Goal: Check status: Check status

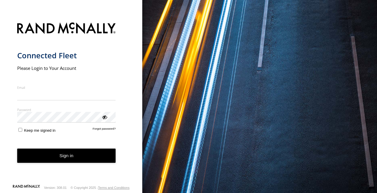
type input "**********"
click at [44, 164] on form "**********" at bounding box center [71, 101] width 108 height 165
click at [54, 155] on button "Sign in" at bounding box center [66, 156] width 99 height 15
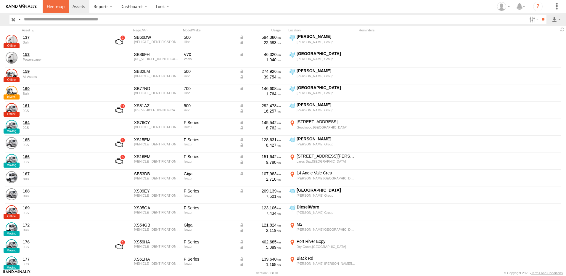
click at [59, 6] on span at bounding box center [56, 7] width 18 height 6
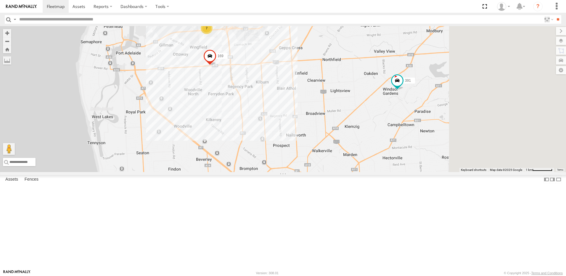
drag, startPoint x: 418, startPoint y: 143, endPoint x: 343, endPoint y: 142, distance: 74.6
click at [349, 143] on div "169 177 391 164 166 7" at bounding box center [283, 99] width 566 height 146
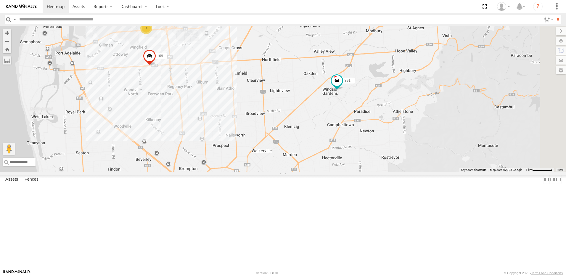
drag, startPoint x: 388, startPoint y: 147, endPoint x: 325, endPoint y: 147, distance: 63.1
click at [325, 147] on div "169 177 391 164 166 7" at bounding box center [283, 99] width 566 height 146
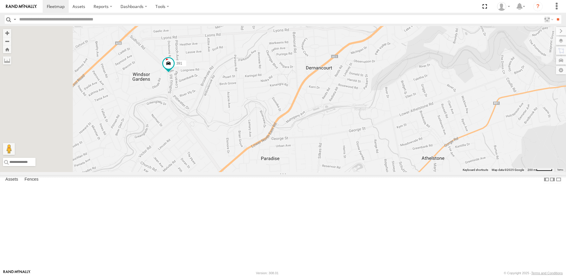
drag, startPoint x: 255, startPoint y: 147, endPoint x: 310, endPoint y: 153, distance: 55.4
click at [310, 153] on div "169 177 391 164 166" at bounding box center [283, 99] width 566 height 146
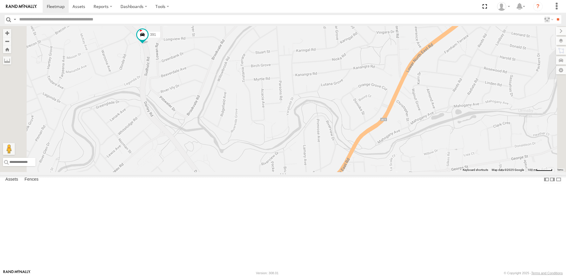
drag, startPoint x: 200, startPoint y: 131, endPoint x: 237, endPoint y: 133, distance: 37.1
click at [236, 133] on div "169 177 391 164 166" at bounding box center [283, 99] width 566 height 146
click at [237, 133] on div "169 177 391 164 166" at bounding box center [283, 99] width 566 height 146
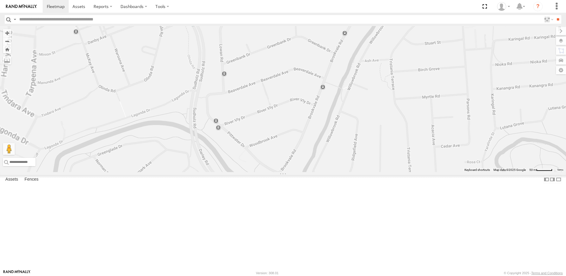
drag, startPoint x: 237, startPoint y: 127, endPoint x: 238, endPoint y: 153, distance: 25.5
click at [238, 152] on div "169 177 391 164 166" at bounding box center [283, 99] width 566 height 146
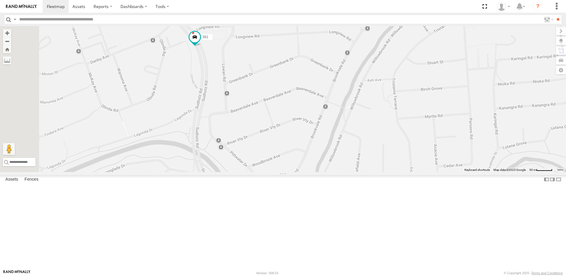
drag, startPoint x: 243, startPoint y: 132, endPoint x: 243, endPoint y: 156, distance: 23.4
click at [243, 156] on div "169 177 391 164 166" at bounding box center [283, 99] width 566 height 146
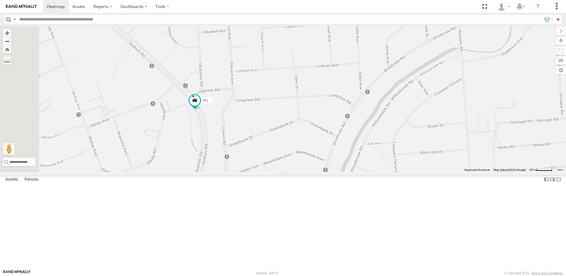
drag, startPoint x: 215, startPoint y: 146, endPoint x: 239, endPoint y: 158, distance: 27.4
click at [239, 160] on div "169 177 391 164 166" at bounding box center [283, 99] width 566 height 146
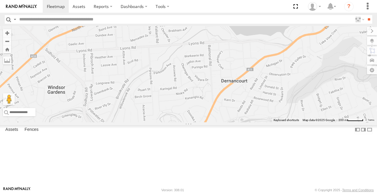
scroll to position [30, 0]
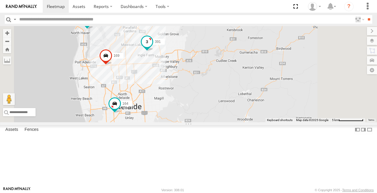
click at [152, 47] on span at bounding box center [147, 41] width 11 height 11
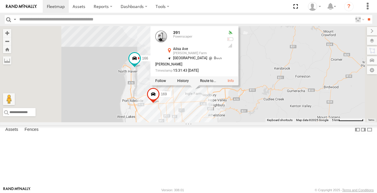
drag, startPoint x: 282, startPoint y: 80, endPoint x: 330, endPoint y: 121, distance: 62.8
click at [330, 121] on div "391 164 7 169 177 167 166 391 Powerscaper Ailsa Ave Ingle Farm -34.82324 , 138.…" at bounding box center [188, 74] width 377 height 96
click at [224, 57] on div "391 164 7 169 177 167 166 391 Powerscaper Ailsa Ave Ingle Farm -34.82324 , 138.…" at bounding box center [188, 74] width 377 height 96
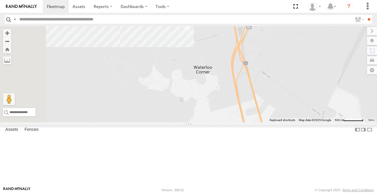
drag, startPoint x: 213, startPoint y: 56, endPoint x: 234, endPoint y: 83, distance: 34.7
click at [234, 83] on div "391 164 169 177 167 166" at bounding box center [188, 74] width 377 height 96
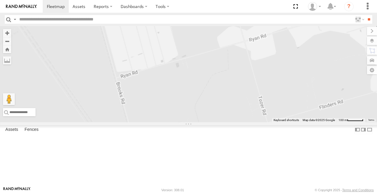
drag, startPoint x: 205, startPoint y: 78, endPoint x: 234, endPoint y: 124, distance: 54.2
click at [234, 122] on div "391 164 169 177 167 166 172" at bounding box center [188, 74] width 377 height 96
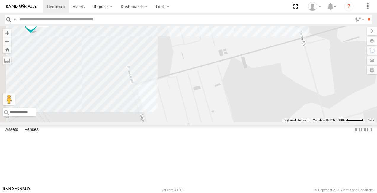
drag, startPoint x: 186, startPoint y: 82, endPoint x: 208, endPoint y: 101, distance: 28.6
click at [205, 100] on div "391 164 169 177 167 166 172 3 606" at bounding box center [188, 74] width 377 height 96
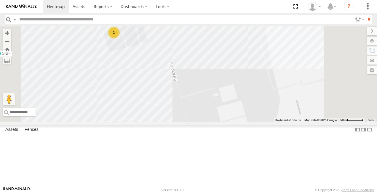
drag, startPoint x: 206, startPoint y: 92, endPoint x: 218, endPoint y: 110, distance: 21.1
click at [218, 110] on div "391 164 169 177 167 166 172 2 2" at bounding box center [188, 74] width 377 height 96
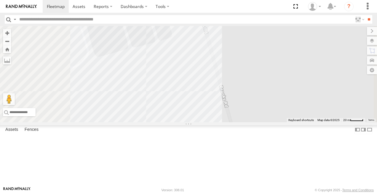
drag, startPoint x: 215, startPoint y: 86, endPoint x: 221, endPoint y: 114, distance: 28.7
click at [221, 114] on div "391 164 169 177 167 166 172 153 160" at bounding box center [188, 74] width 377 height 96
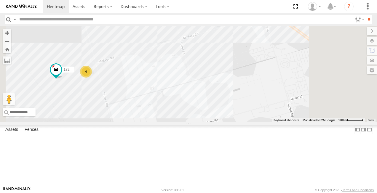
drag, startPoint x: 314, startPoint y: 127, endPoint x: 219, endPoint y: 111, distance: 96.3
click at [219, 111] on div "391 164 169 177 167 166 172 4" at bounding box center [188, 74] width 377 height 96
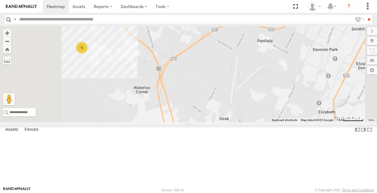
drag, startPoint x: 241, startPoint y: 125, endPoint x: 239, endPoint y: 84, distance: 41.2
click at [239, 88] on div "391 164 169 177 167 166 5" at bounding box center [188, 74] width 377 height 96
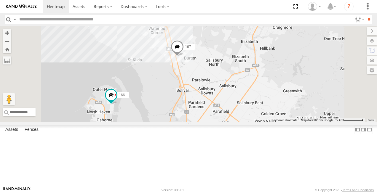
drag, startPoint x: 280, startPoint y: 136, endPoint x: 272, endPoint y: 103, distance: 33.7
click at [272, 103] on div "391 164 169 177 167 166 5" at bounding box center [188, 74] width 377 height 96
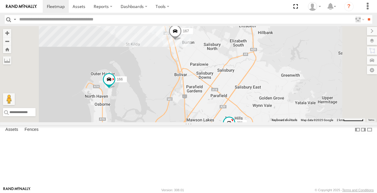
drag, startPoint x: 280, startPoint y: 115, endPoint x: 277, endPoint y: 96, distance: 19.2
click at [277, 97] on div "391 164 169 177 167 166 5 7" at bounding box center [188, 74] width 377 height 96
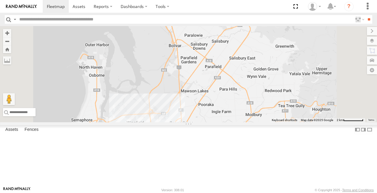
scroll to position [0, 0]
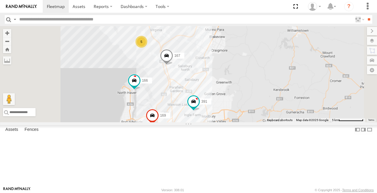
drag, startPoint x: 243, startPoint y: 88, endPoint x: 244, endPoint y: 113, distance: 25.2
click at [244, 113] on div "169 391 167 166 7 5 164" at bounding box center [188, 74] width 377 height 96
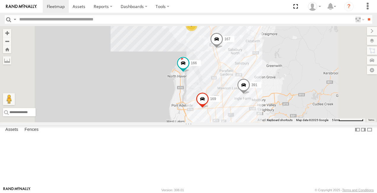
click at [209, 95] on div "177 391 167 164 166 7 169 5" at bounding box center [188, 74] width 377 height 96
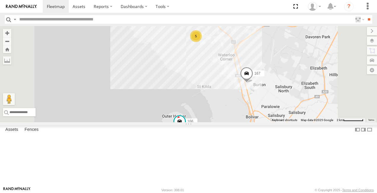
drag, startPoint x: 202, startPoint y: 77, endPoint x: 192, endPoint y: 95, distance: 20.3
click at [192, 95] on div "177 391 167 164 166 169 5" at bounding box center [188, 74] width 377 height 96
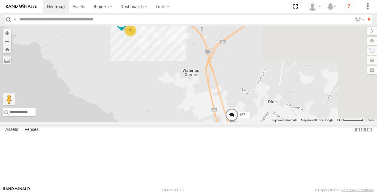
drag, startPoint x: 303, startPoint y: 136, endPoint x: 184, endPoint y: 120, distance: 119.5
click at [184, 120] on div "177 391 167 164 166 169 4 172" at bounding box center [188, 74] width 377 height 96
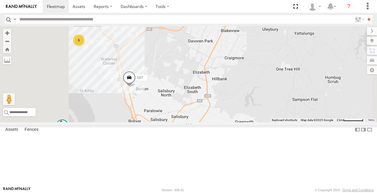
drag, startPoint x: 224, startPoint y: 126, endPoint x: 235, endPoint y: 110, distance: 19.1
click at [235, 110] on div "177 391 167 164 166 169 5" at bounding box center [188, 74] width 377 height 96
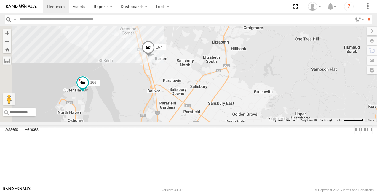
drag, startPoint x: 216, startPoint y: 123, endPoint x: 227, endPoint y: 118, distance: 12.1
click at [227, 118] on div "177 391 167 164 166 169 5 7" at bounding box center [188, 74] width 377 height 96
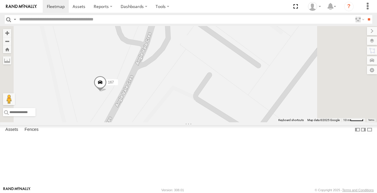
drag, startPoint x: 197, startPoint y: 144, endPoint x: 217, endPoint y: 137, distance: 21.5
click at [216, 122] on div "177 391 167 164 166 169" at bounding box center [188, 74] width 377 height 96
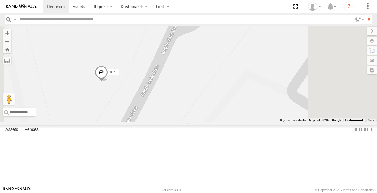
drag, startPoint x: 191, startPoint y: 123, endPoint x: 204, endPoint y: 121, distance: 13.8
click at [204, 121] on div "177 391 167 164 166 169" at bounding box center [188, 74] width 377 height 96
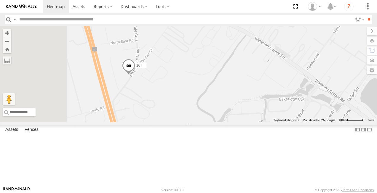
drag, startPoint x: 186, startPoint y: 94, endPoint x: 229, endPoint y: 91, distance: 43.7
click at [216, 92] on div "177 391 167 164 166 169" at bounding box center [188, 74] width 377 height 96
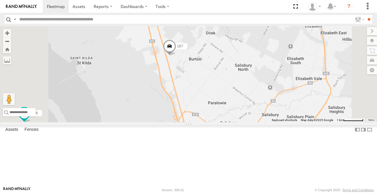
click at [0, 0] on div "153 Powerscaper" at bounding box center [0, 0] width 0 height 0
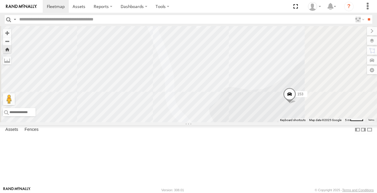
drag, startPoint x: 325, startPoint y: 98, endPoint x: 234, endPoint y: 65, distance: 96.5
click at [235, 65] on div "153" at bounding box center [188, 74] width 377 height 96
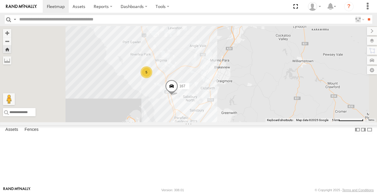
drag, startPoint x: 277, startPoint y: 126, endPoint x: 274, endPoint y: 105, distance: 21.5
click at [274, 105] on div "167 391 166 7 5" at bounding box center [188, 74] width 377 height 96
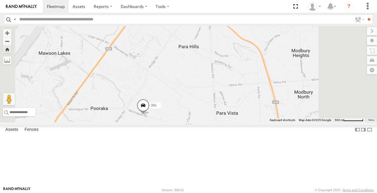
click at [150, 115] on span at bounding box center [142, 107] width 13 height 16
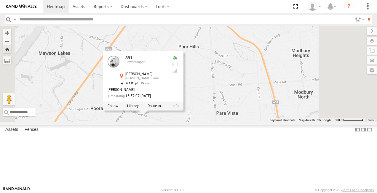
click at [311, 122] on div "167 169 391 166 177 391 Powerscaper Montague Rd Ingle Farm -34.82587 , 138.6405…" at bounding box center [188, 74] width 377 height 96
